Goal: Book appointment/travel/reservation

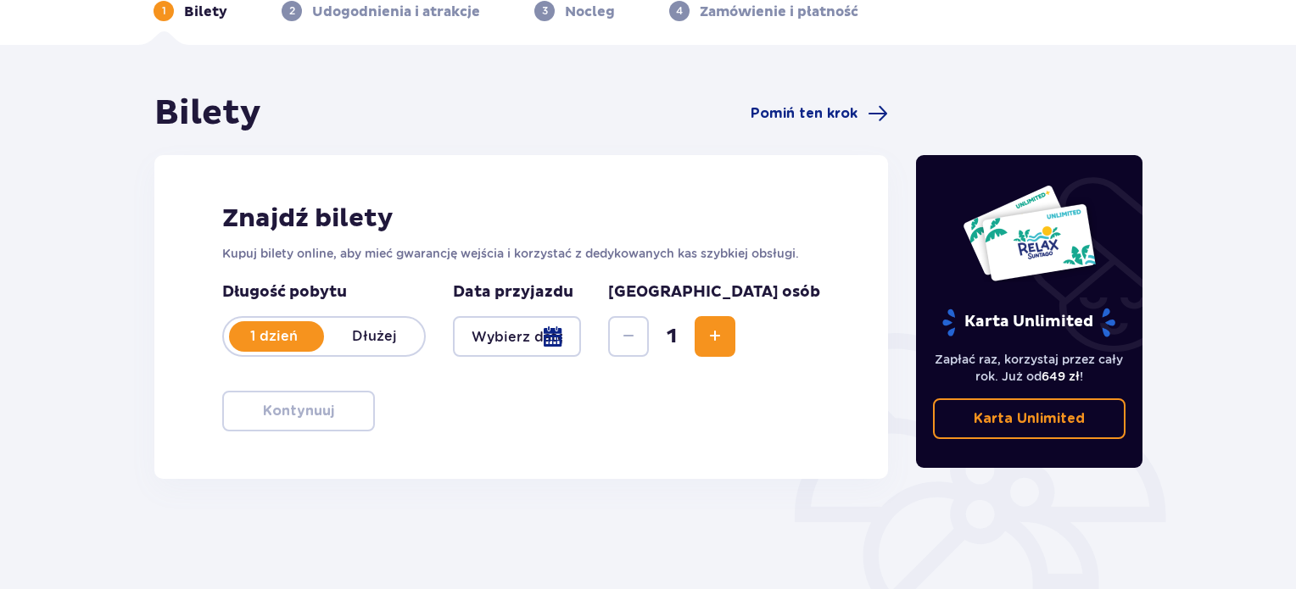
scroll to position [85, 0]
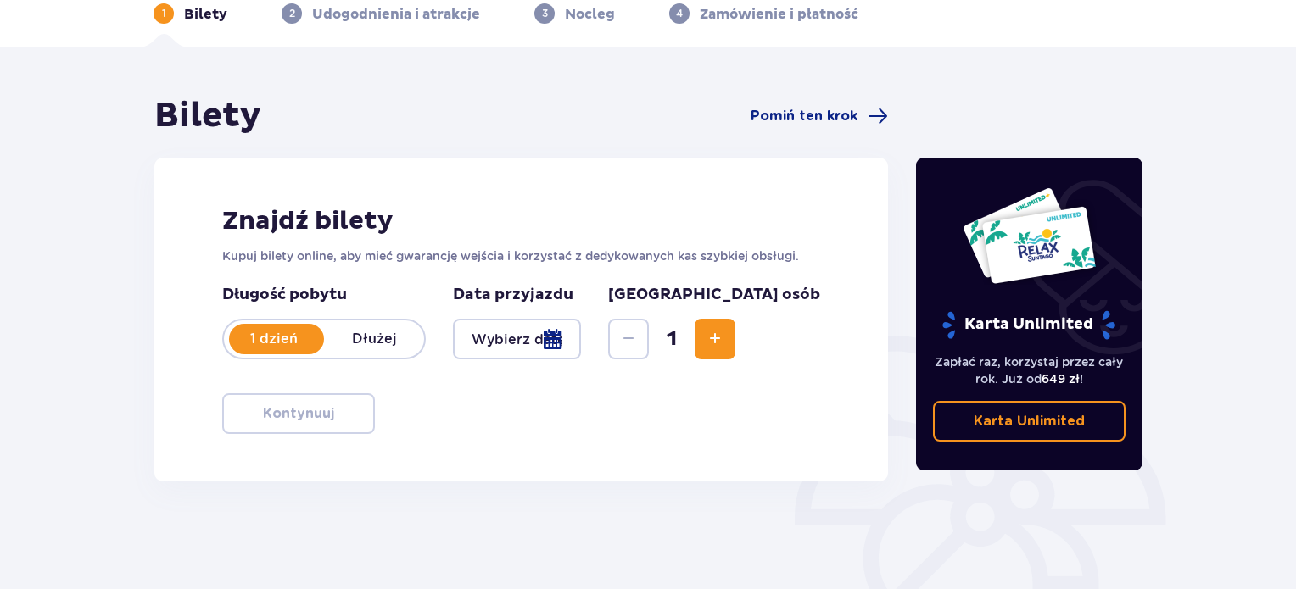
click at [581, 332] on div at bounding box center [517, 339] width 128 height 41
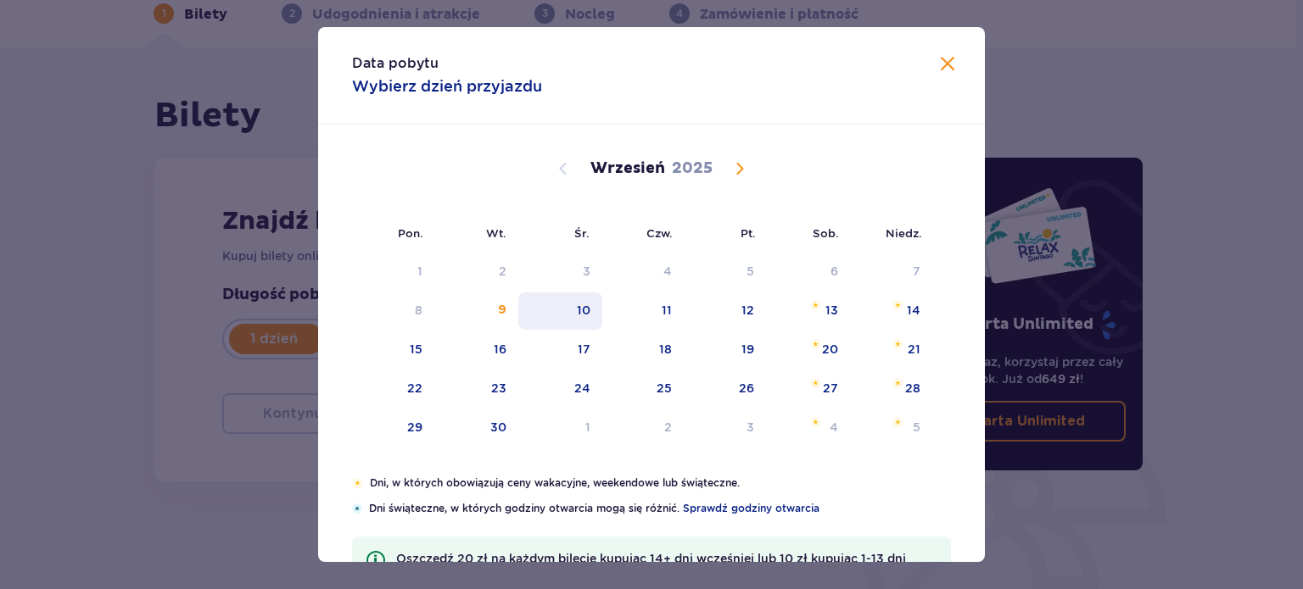
click at [568, 312] on div "10" at bounding box center [560, 311] width 84 height 37
type input "[DATE]"
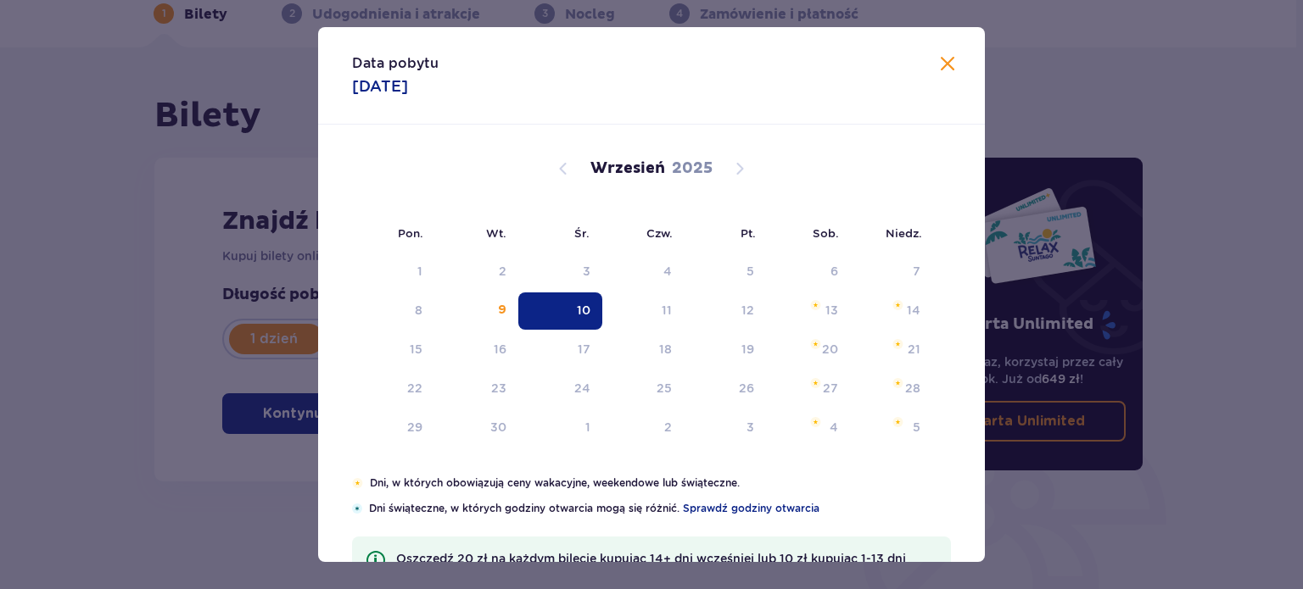
click at [568, 312] on div "10" at bounding box center [560, 311] width 84 height 37
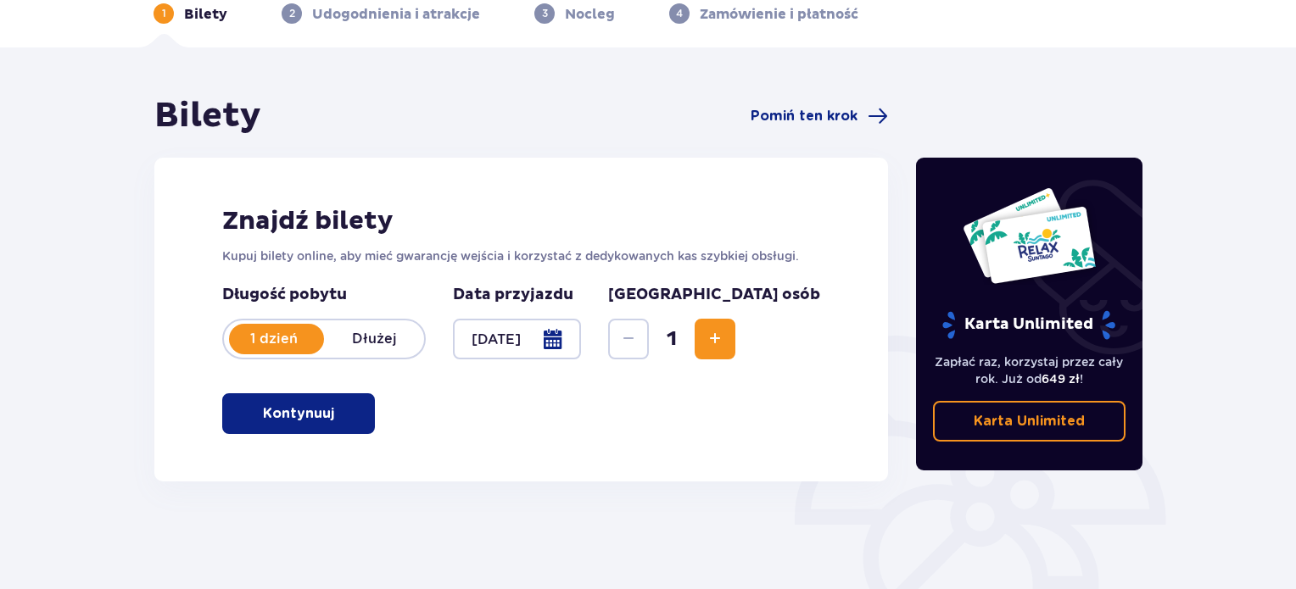
click at [305, 421] on p "Kontynuuj" at bounding box center [298, 413] width 71 height 19
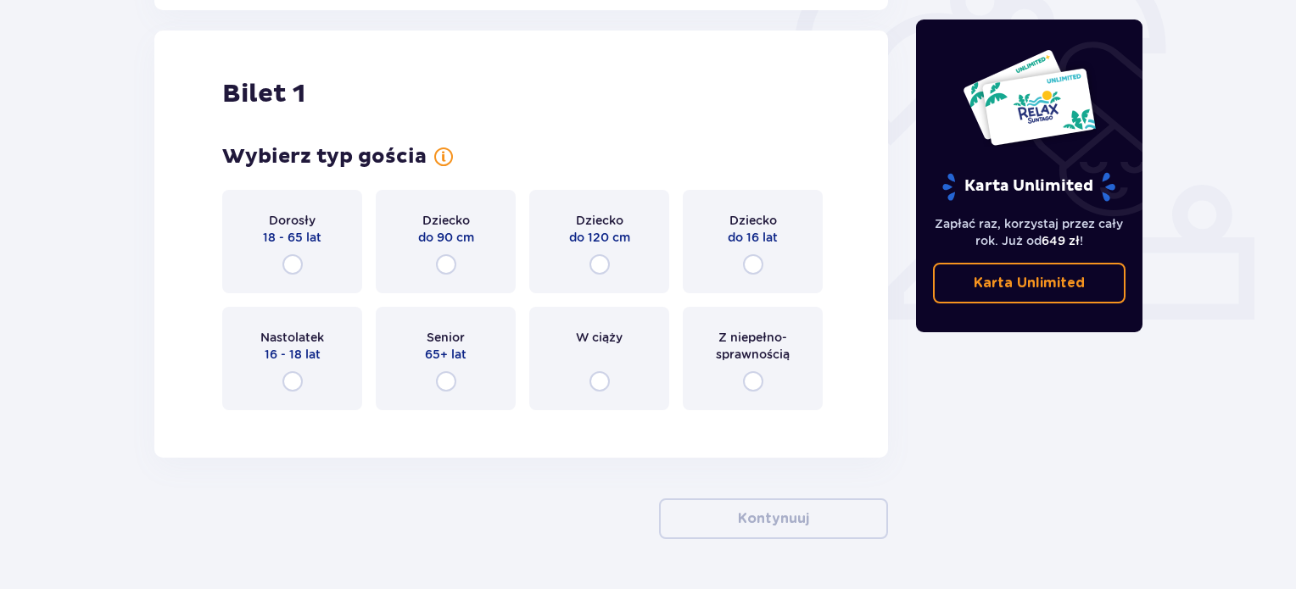
scroll to position [566, 0]
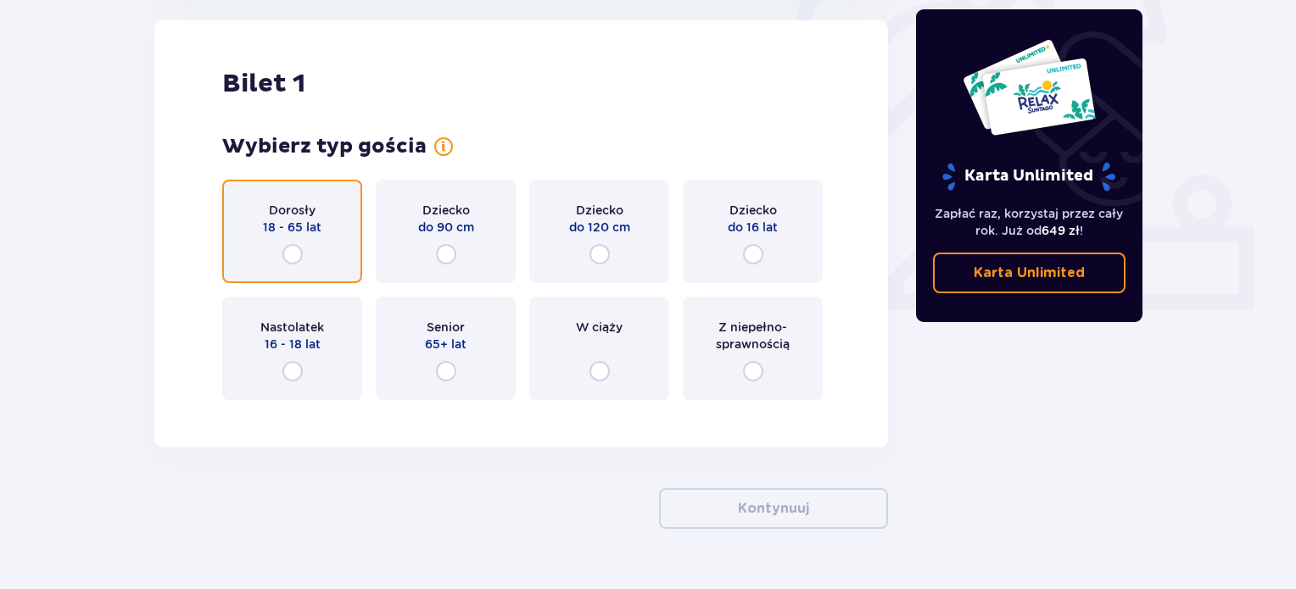
click at [294, 251] on input "radio" at bounding box center [292, 254] width 20 height 20
radio input "true"
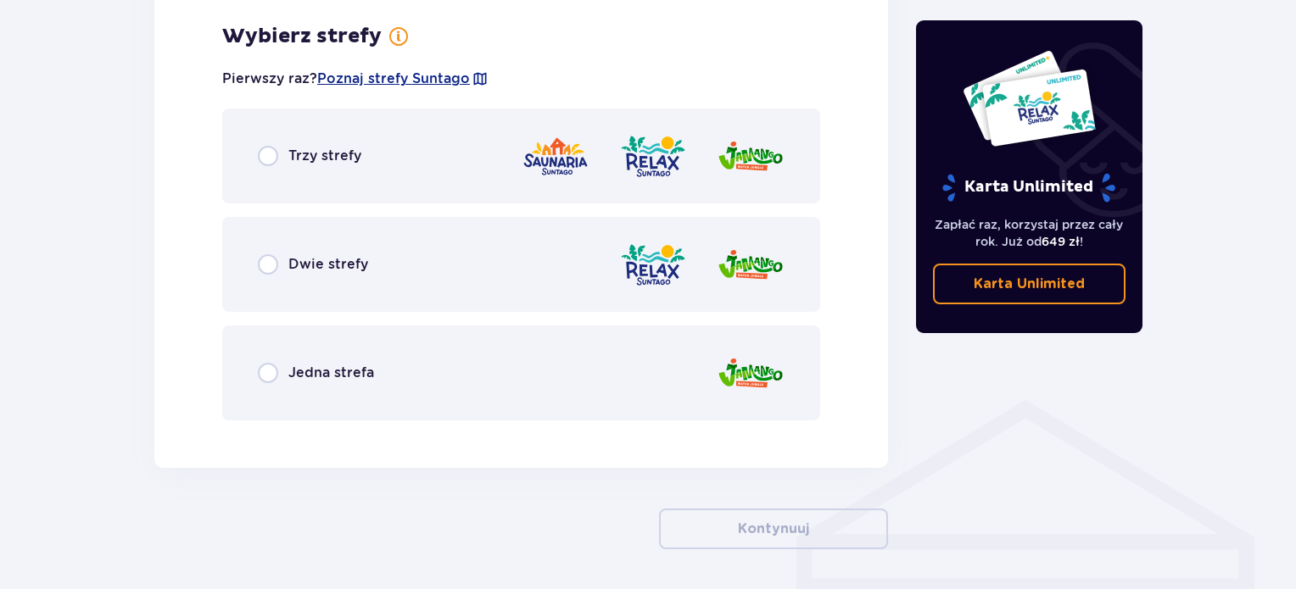
scroll to position [980, 0]
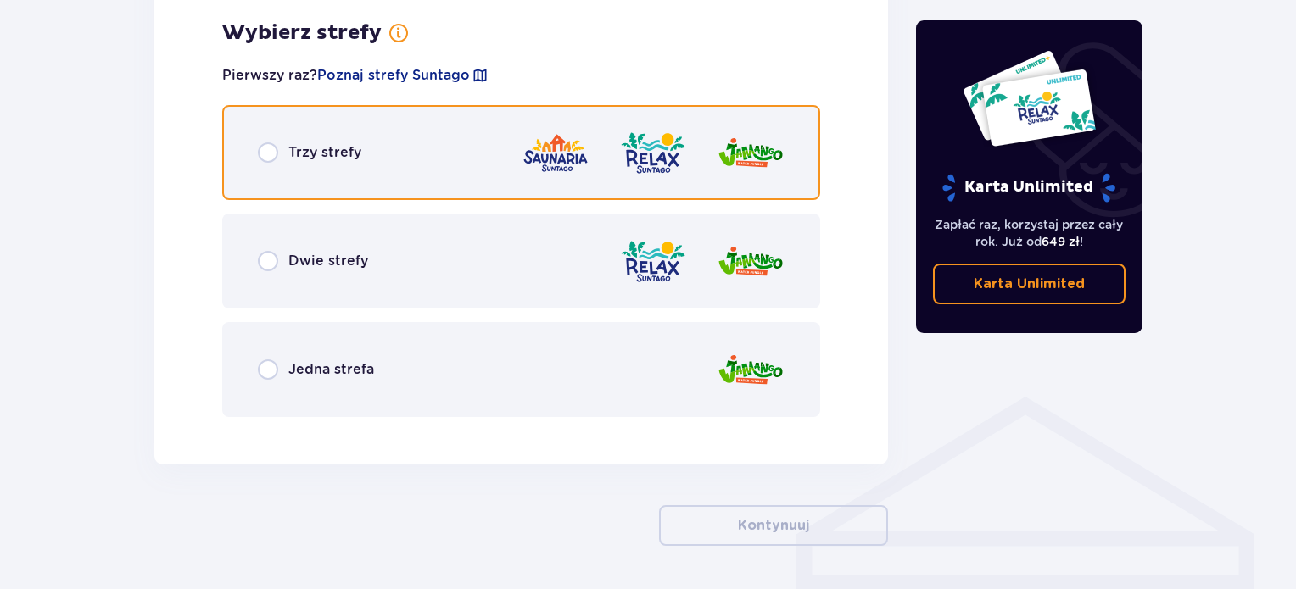
click at [270, 148] on input "radio" at bounding box center [268, 152] width 20 height 20
radio input "true"
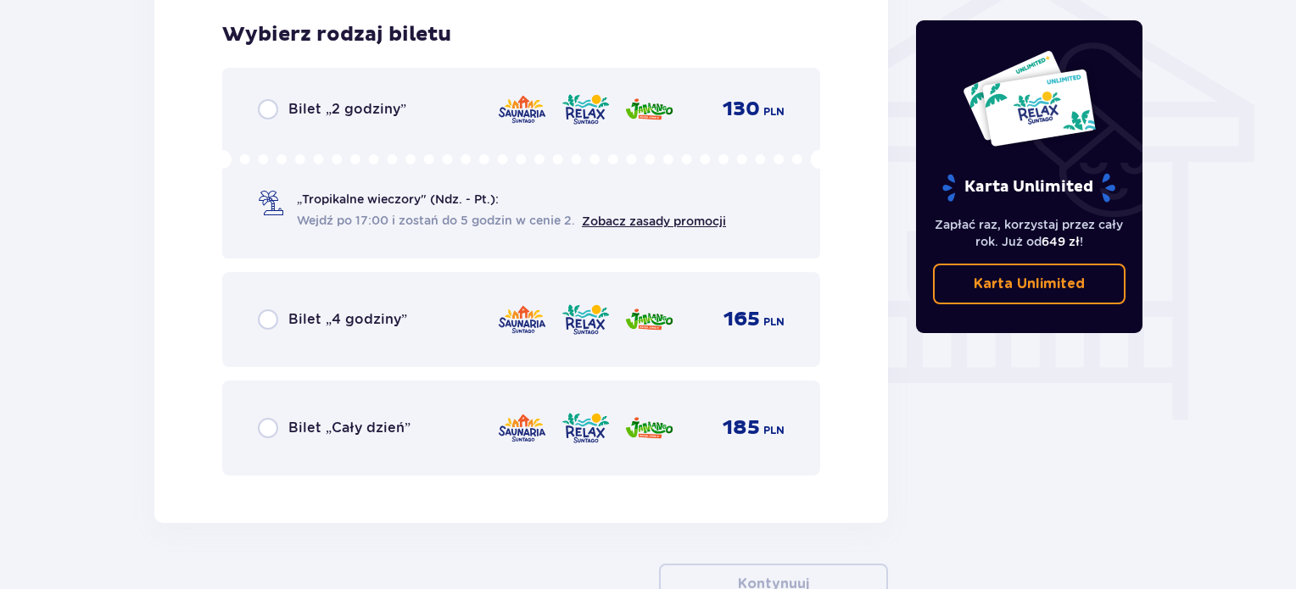
scroll to position [1411, 0]
click at [526, 170] on div "„Tropikalne wieczory" (Ndz. - Pt.): Wejdź po 17:00 i zostań do 5 godzin w cenie…" at bounding box center [521, 188] width 527 height 80
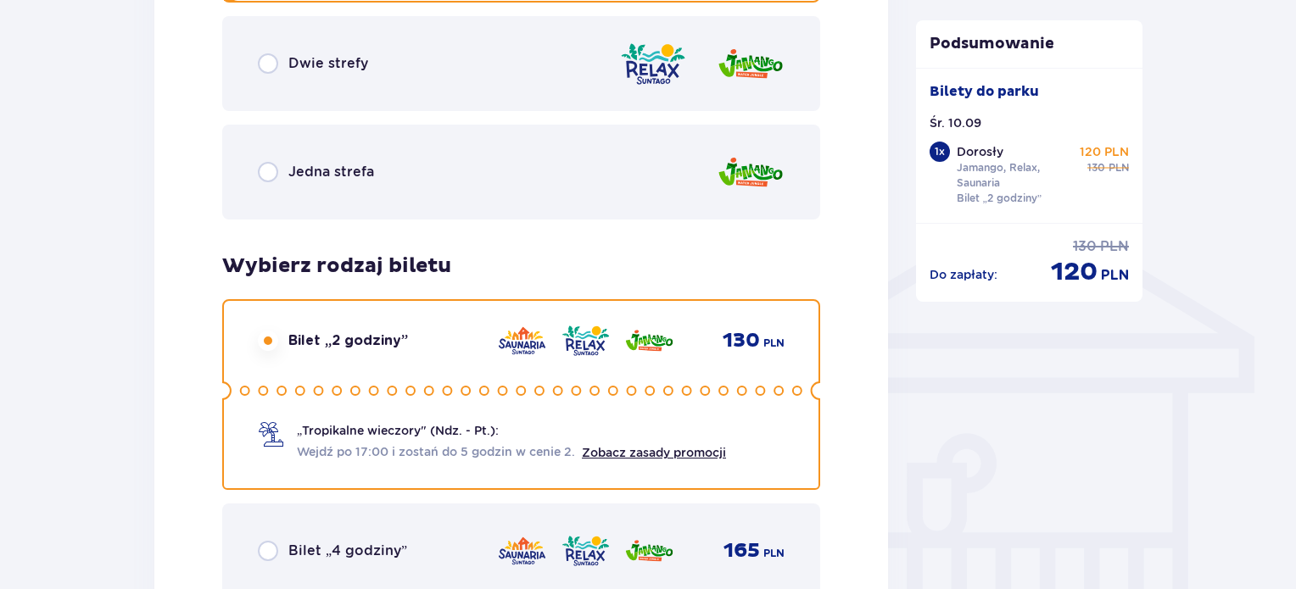
scroll to position [1066, 0]
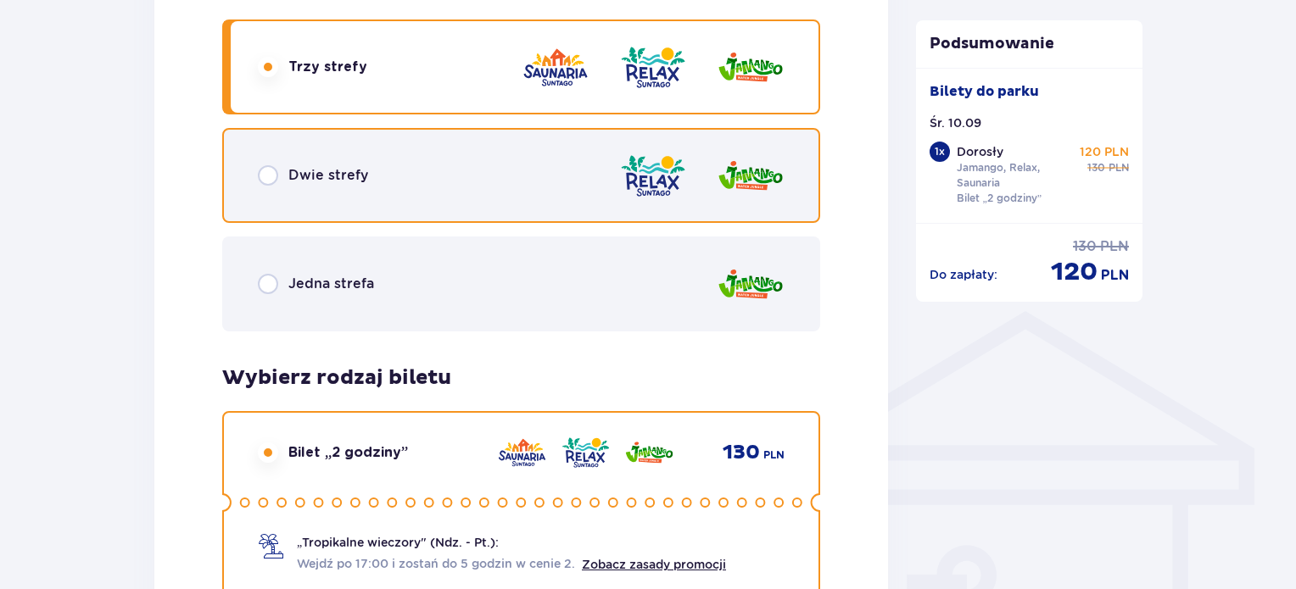
click at [275, 176] on input "radio" at bounding box center [268, 175] width 20 height 20
radio input "true"
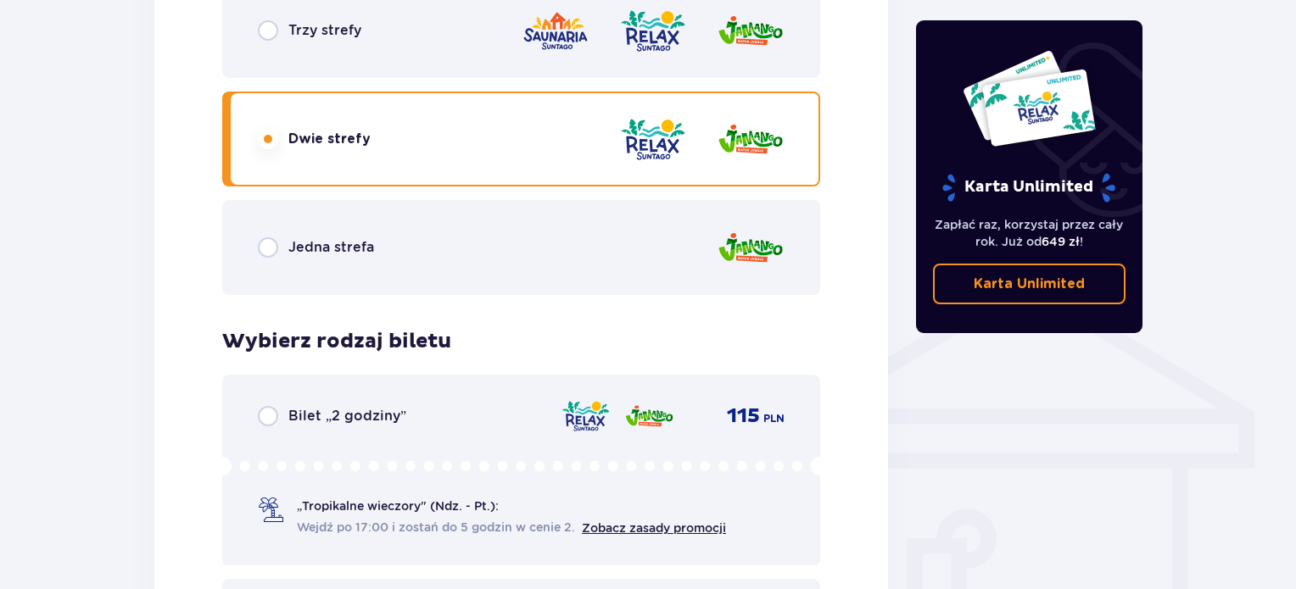
scroll to position [1158, 0]
